Goal: Find specific page/section: Find specific page/section

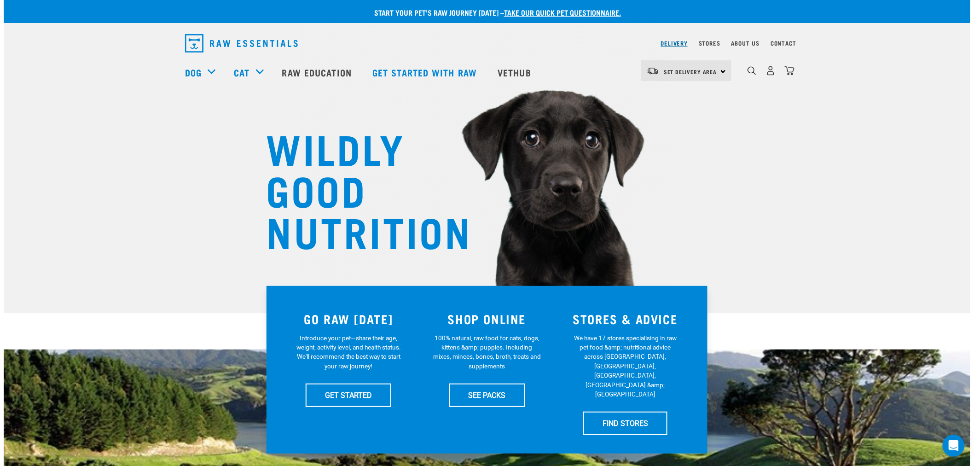
click at [681, 41] on link "Delivery" at bounding box center [674, 42] width 27 height 3
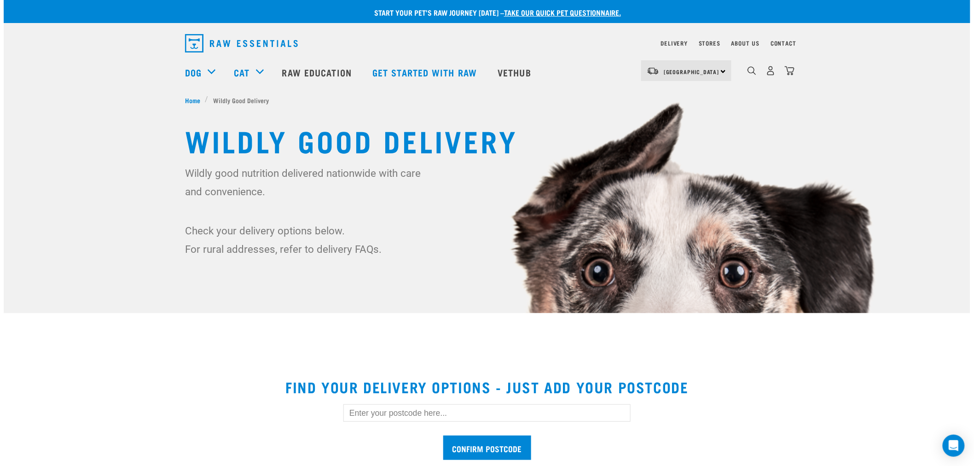
click at [398, 400] on div "Confirm postcode" at bounding box center [487, 427] width 317 height 76
click at [397, 403] on div "Confirm postcode" at bounding box center [487, 427] width 317 height 76
click at [421, 415] on input "text" at bounding box center [486, 412] width 287 height 17
click at [443, 435] on input "Confirm postcode" at bounding box center [487, 447] width 88 height 24
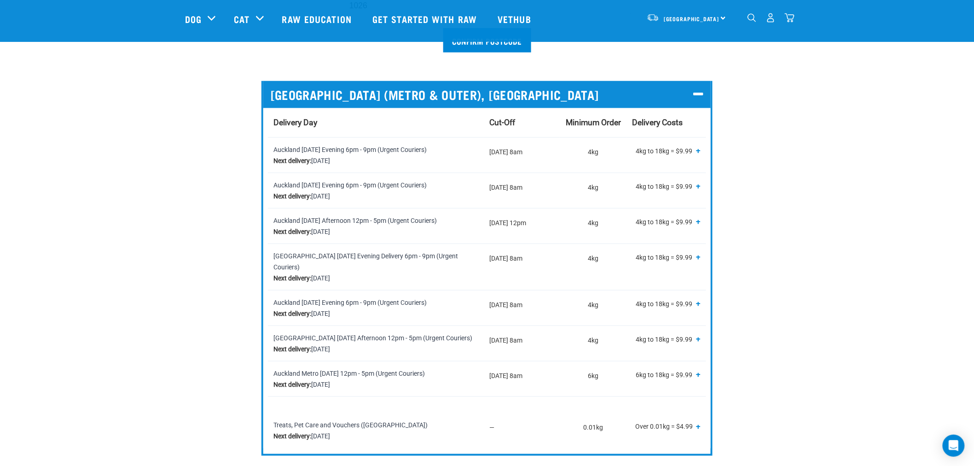
scroll to position [358, 0]
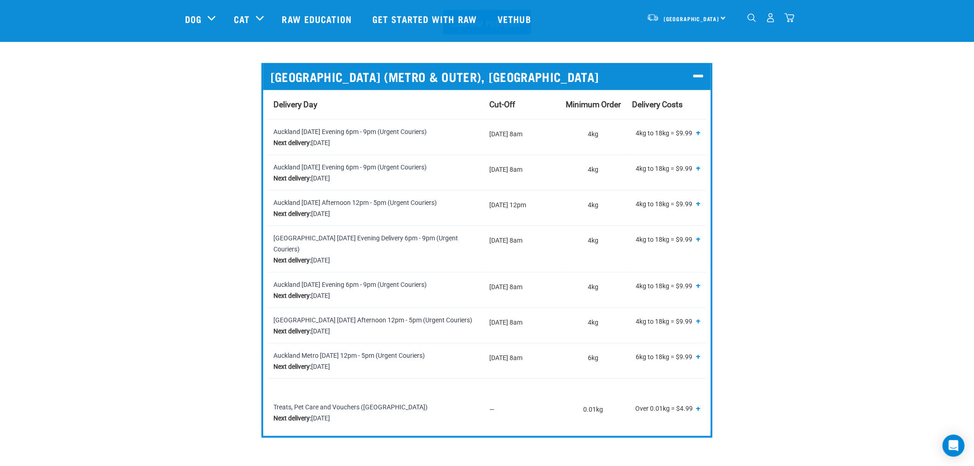
drag, startPoint x: 429, startPoint y: 272, endPoint x: 377, endPoint y: 273, distance: 51.5
click at [377, 279] on div "Auckland [DATE] Evening 6pm - 9pm (Urgent Couriers) Next delivery: [DATE]" at bounding box center [375, 290] width 205 height 22
drag, startPoint x: 443, startPoint y: 311, endPoint x: 392, endPoint y: 312, distance: 50.6
click at [392, 314] on div "[GEOGRAPHIC_DATA] [DATE] Afternoon 12pm - 5pm (Urgent Couriers) Next delivery: …" at bounding box center [375, 325] width 205 height 22
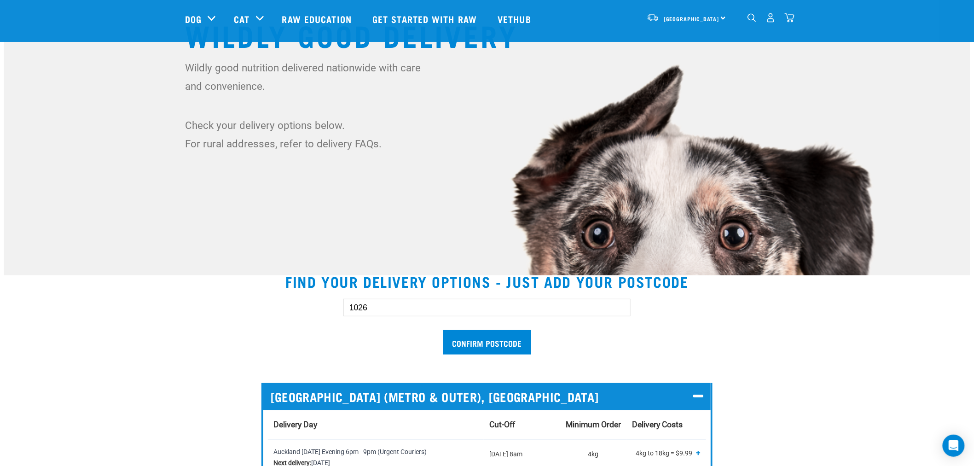
scroll to position [0, 0]
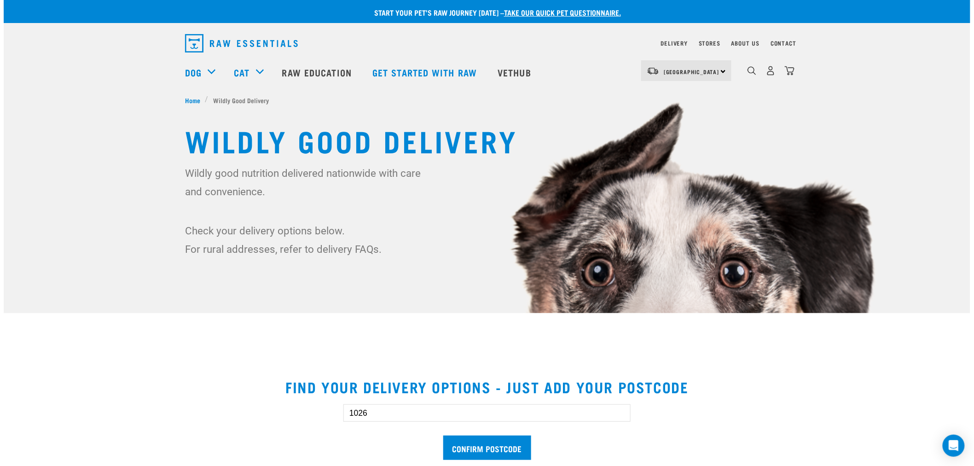
drag, startPoint x: 386, startPoint y: 410, endPoint x: 301, endPoint y: 405, distance: 84.4
click at [301, 405] on div "1026 Confirm postcode" at bounding box center [486, 427] width 633 height 76
type input "5203"
click at [443, 435] on input "Confirm postcode" at bounding box center [487, 447] width 88 height 24
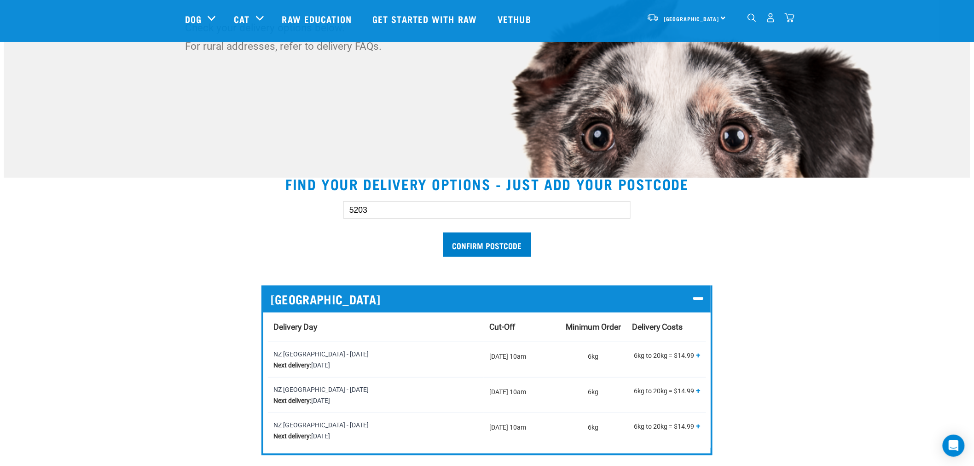
scroll to position [153, 0]
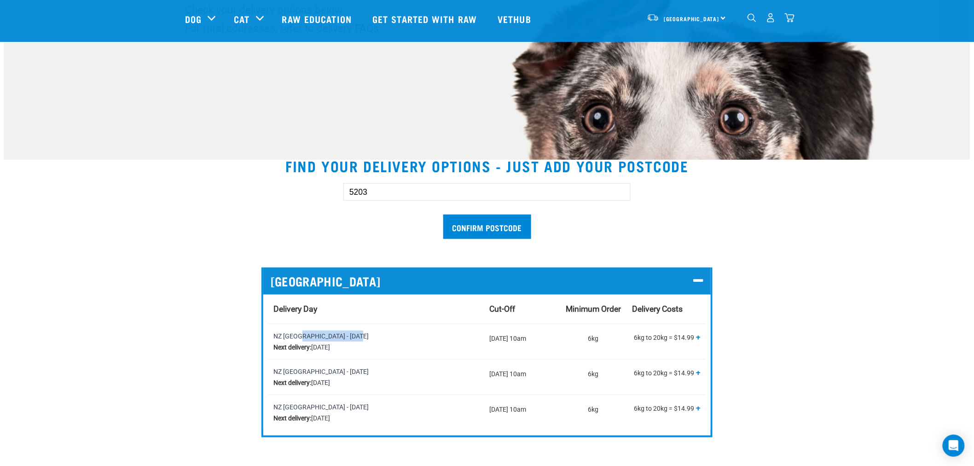
drag, startPoint x: 272, startPoint y: 335, endPoint x: 329, endPoint y: 338, distance: 57.1
click at [329, 338] on td "NZ [GEOGRAPHIC_DATA] - [DATE] Next delivery: [DATE]" at bounding box center [376, 340] width 216 height 35
drag, startPoint x: 390, startPoint y: 188, endPoint x: 218, endPoint y: 167, distance: 172.8
click at [219, 167] on section "Find your delivery options - just add your postcode 5203 Confirm postcode [GEOG…" at bounding box center [487, 300] width 966 height 309
